Goal: Information Seeking & Learning: Learn about a topic

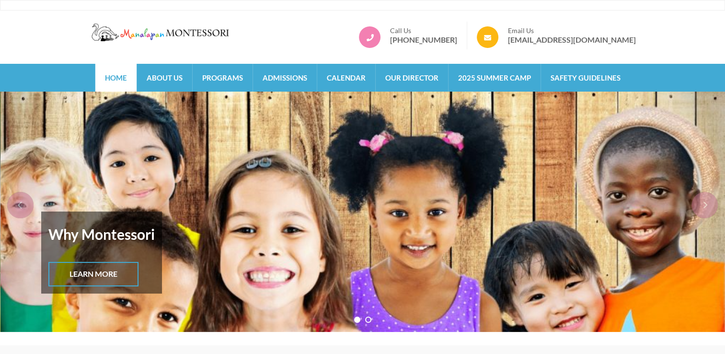
click at [97, 279] on link "Learn More" at bounding box center [93, 274] width 90 height 24
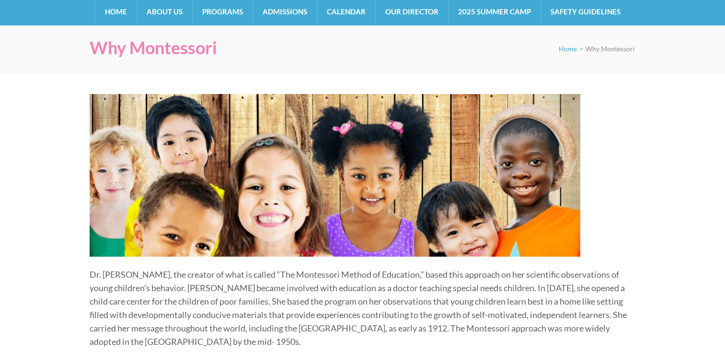
scroll to position [65, 0]
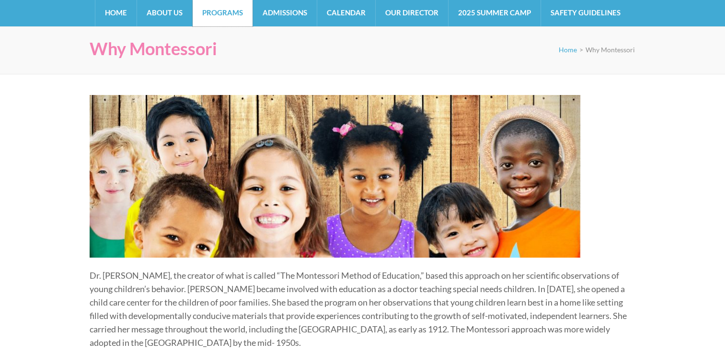
click at [219, 16] on link "Programs" at bounding box center [223, 13] width 60 height 28
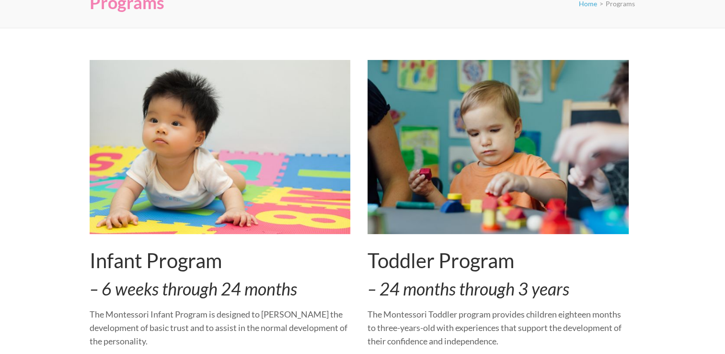
scroll to position [112, 0]
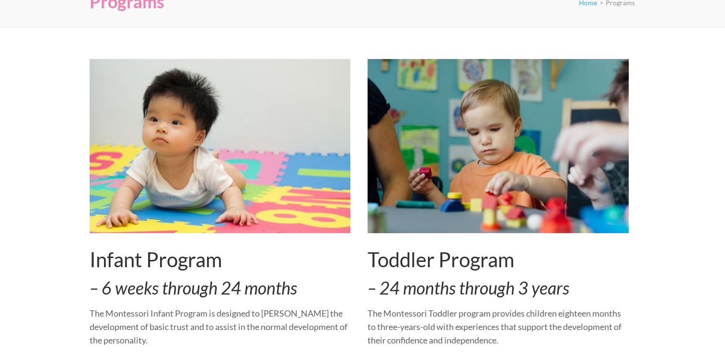
click at [279, 116] on img at bounding box center [220, 146] width 261 height 174
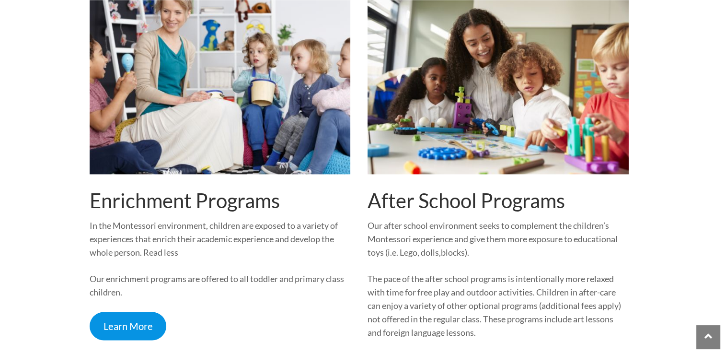
scroll to position [1360, 0]
